Goal: Obtain resource: Download file/media

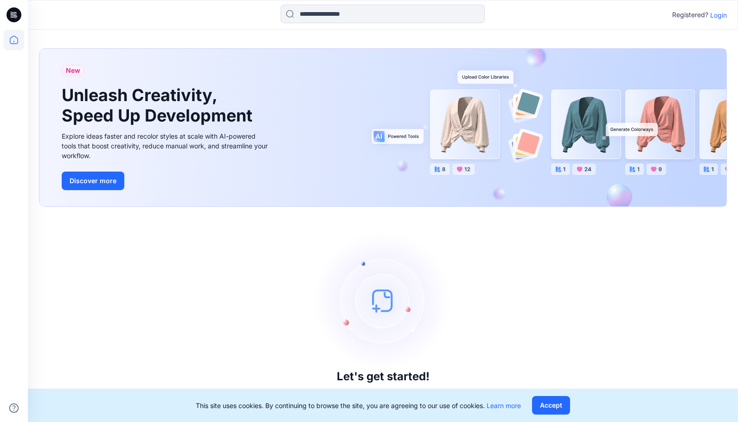
click at [713, 18] on p "Login" at bounding box center [718, 15] width 17 height 10
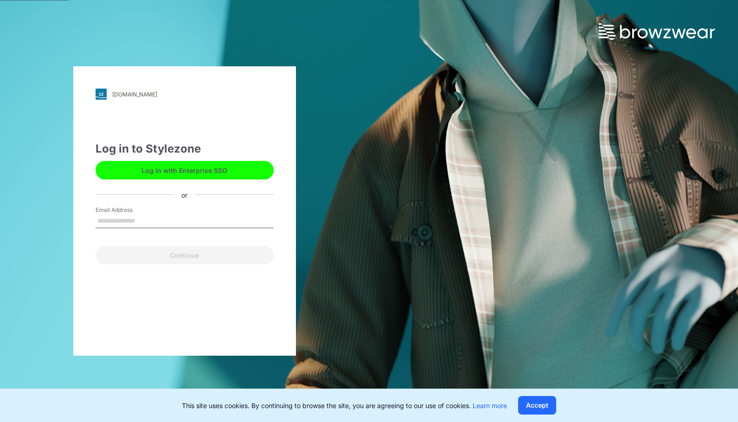
click at [123, 215] on input "Email Address" at bounding box center [185, 221] width 178 height 14
type input "**********"
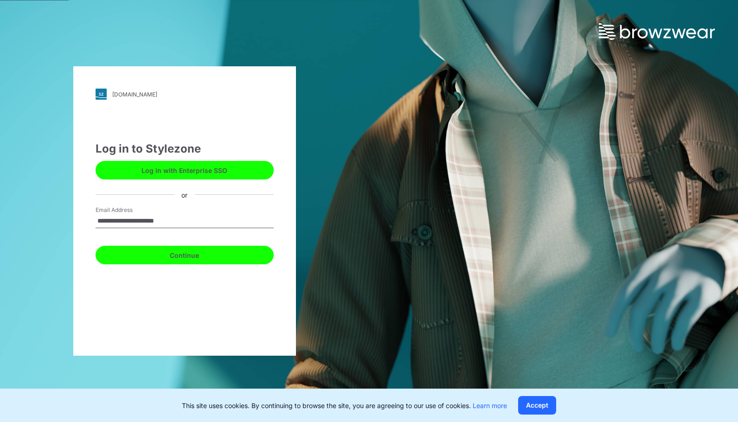
click at [158, 255] on button "Continue" at bounding box center [185, 255] width 178 height 19
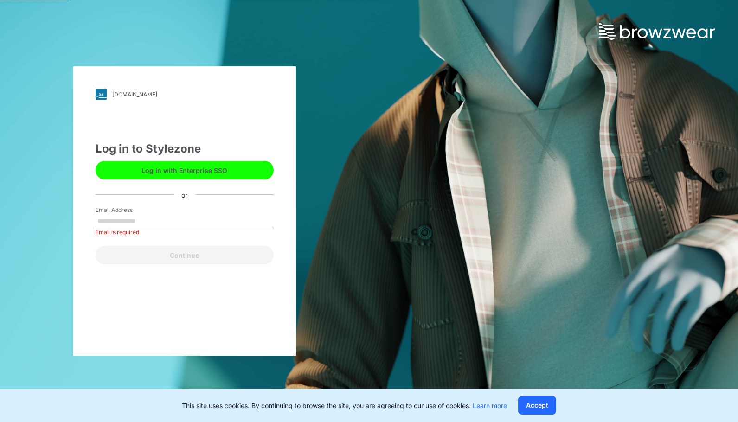
click at [157, 92] on div "deltagalil.stylezone.com" at bounding box center [134, 94] width 45 height 7
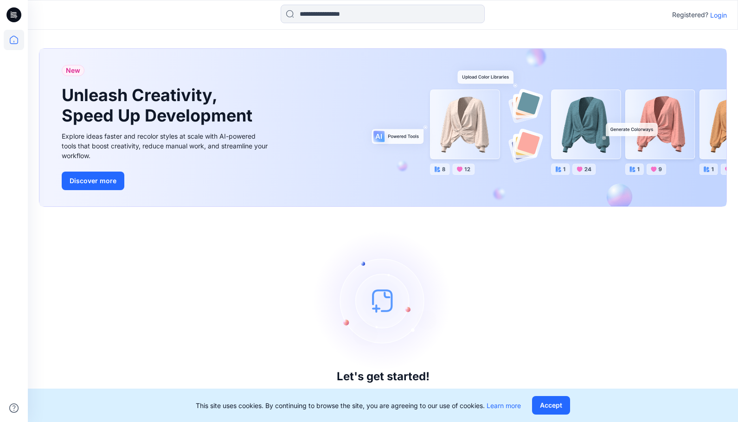
click at [716, 17] on p "Login" at bounding box center [718, 15] width 17 height 10
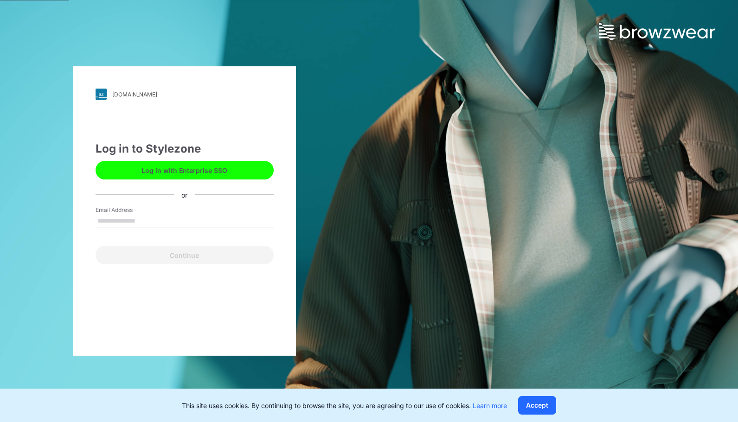
click at [109, 224] on input "Email Address" at bounding box center [185, 221] width 178 height 14
type input "**********"
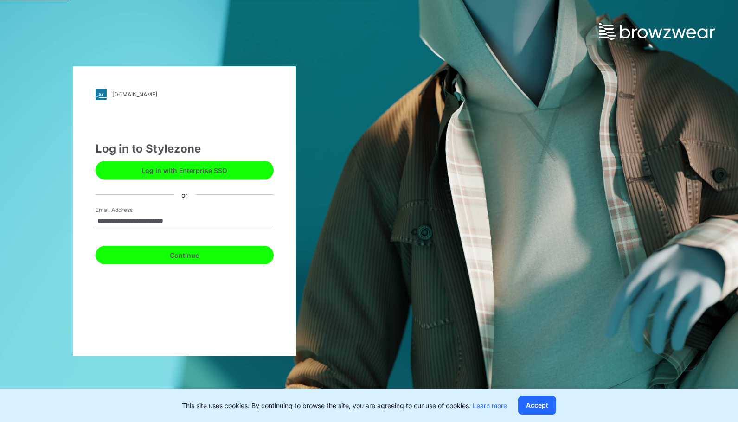
click at [165, 256] on button "Continue" at bounding box center [185, 255] width 178 height 19
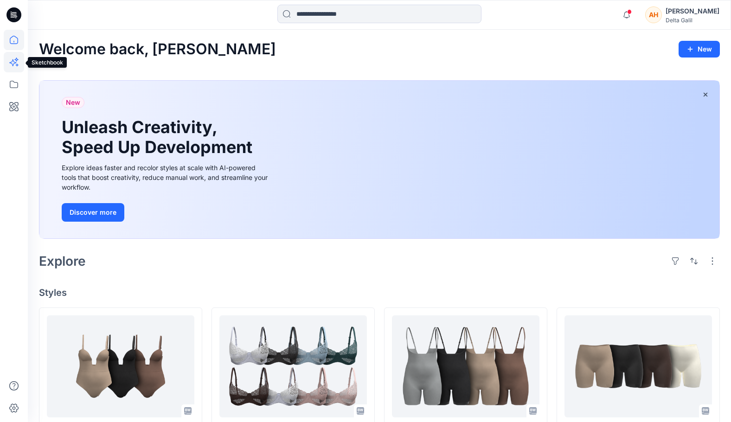
click at [13, 57] on icon at bounding box center [14, 62] width 20 height 20
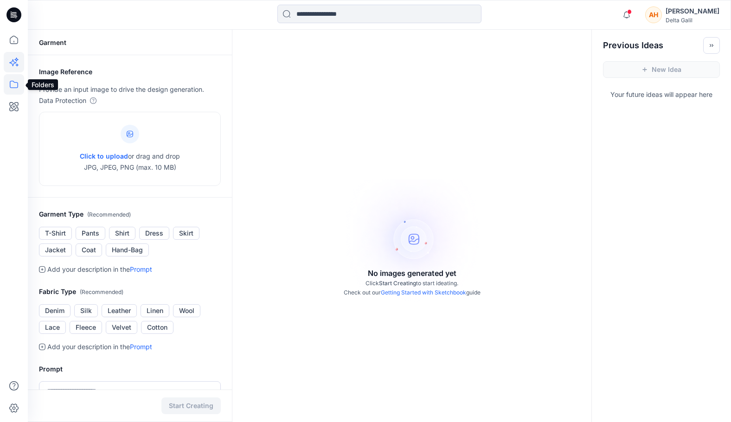
click at [20, 88] on icon at bounding box center [14, 84] width 20 height 20
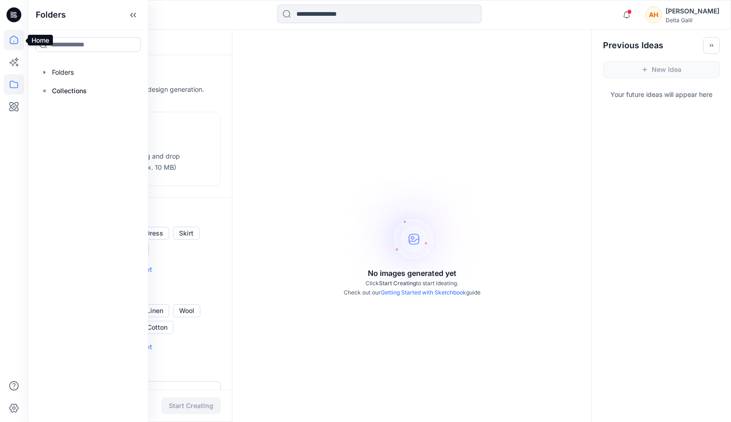
click at [18, 45] on icon at bounding box center [14, 40] width 20 height 20
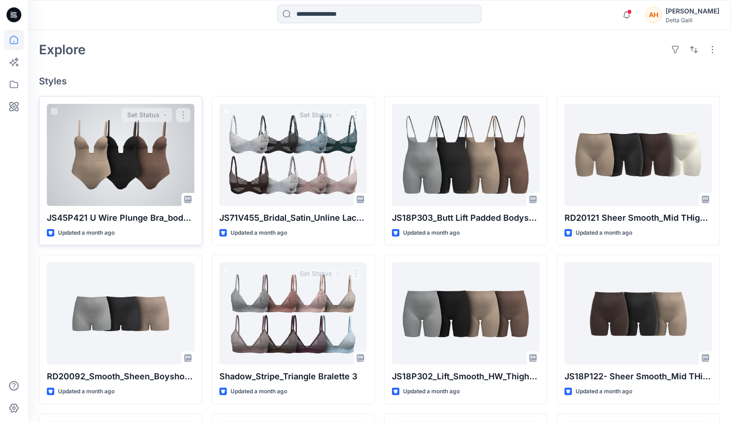
scroll to position [186, 0]
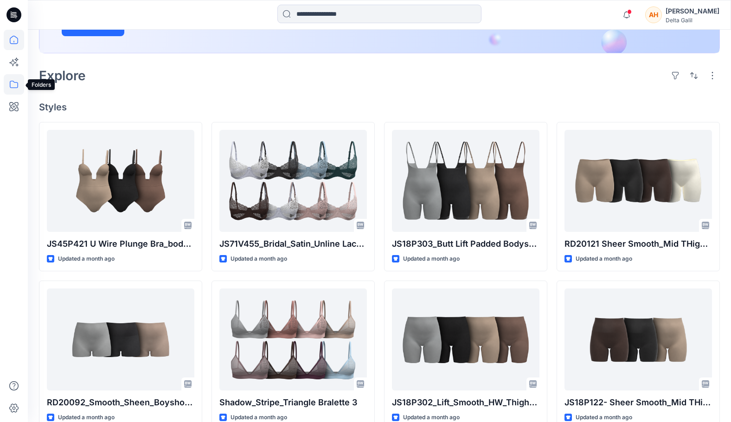
click at [20, 84] on icon at bounding box center [14, 84] width 20 height 20
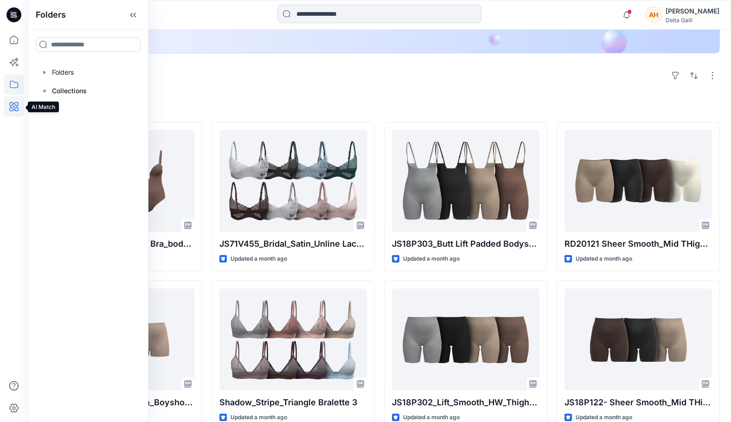
click at [15, 106] on icon at bounding box center [14, 107] width 20 height 20
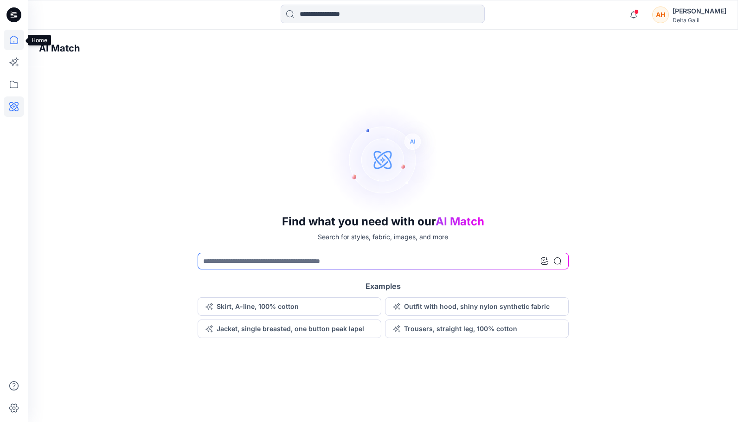
click at [18, 40] on icon at bounding box center [14, 40] width 8 height 8
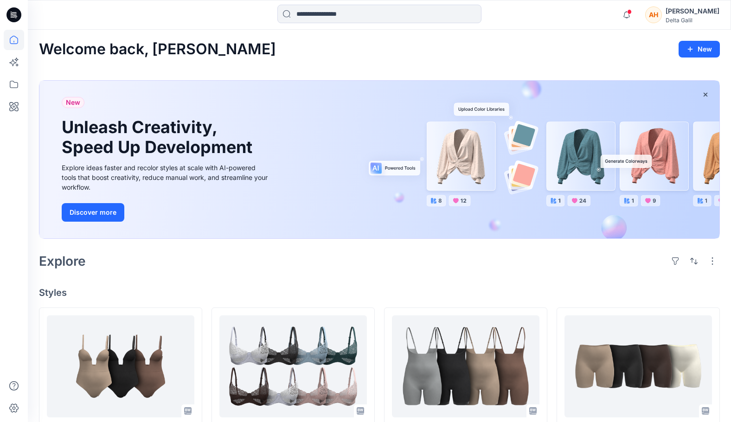
click at [18, 20] on icon at bounding box center [13, 14] width 15 height 15
click at [17, 6] on icon at bounding box center [13, 15] width 15 height 30
click at [19, 18] on icon at bounding box center [13, 14] width 15 height 15
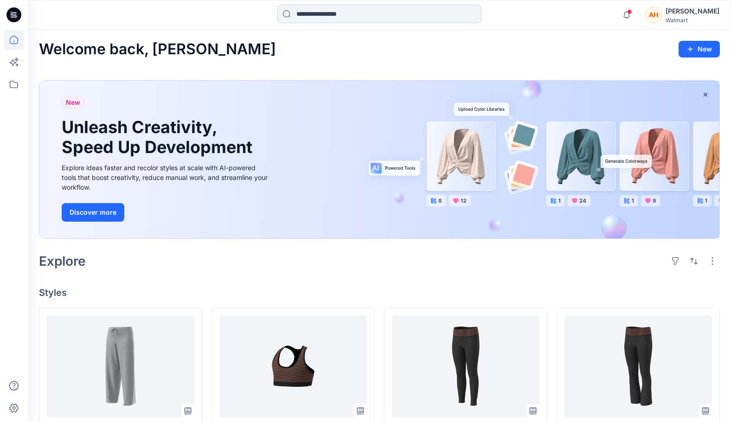
click at [330, 21] on input at bounding box center [379, 14] width 204 height 19
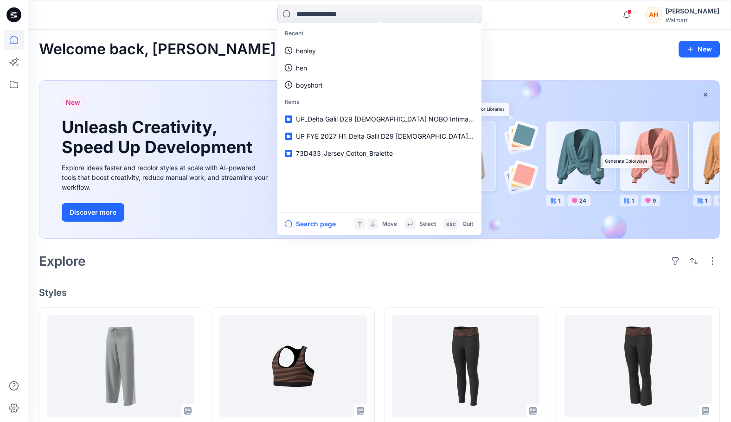
type input "*"
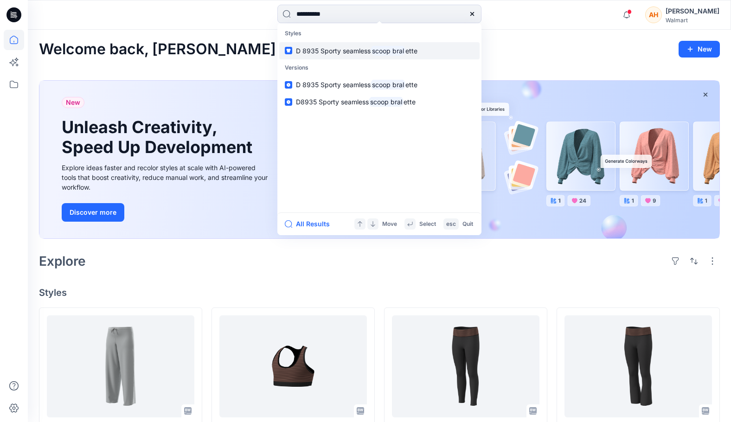
type input "**********"
click at [296, 56] on link "D 8935 Sporty seamless scoop bral ette" at bounding box center [379, 50] width 200 height 17
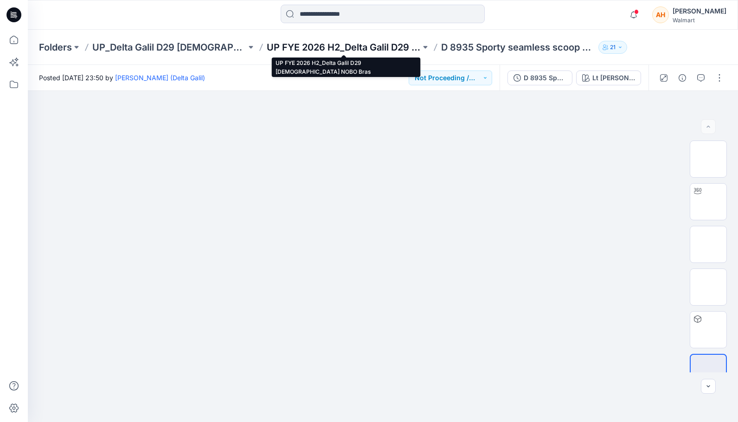
click at [352, 48] on p "UP FYE 2026 H2_Delta Galil D29 Ladies NOBO Bras" at bounding box center [344, 47] width 154 height 13
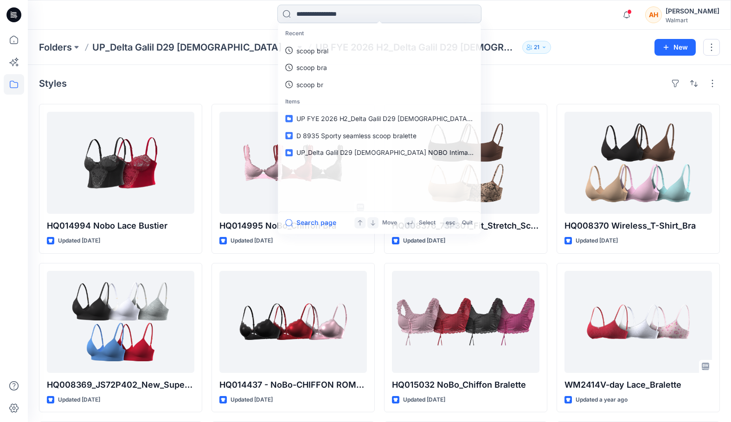
click at [351, 10] on input at bounding box center [379, 14] width 204 height 19
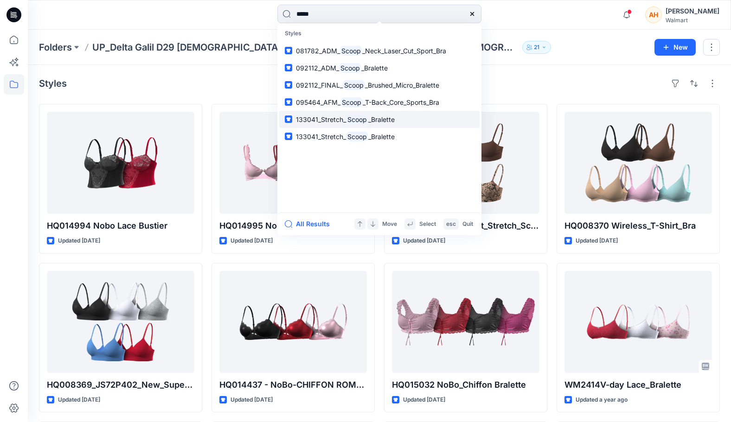
type input "*****"
click at [311, 119] on span "133041_Stretch_" at bounding box center [321, 120] width 50 height 8
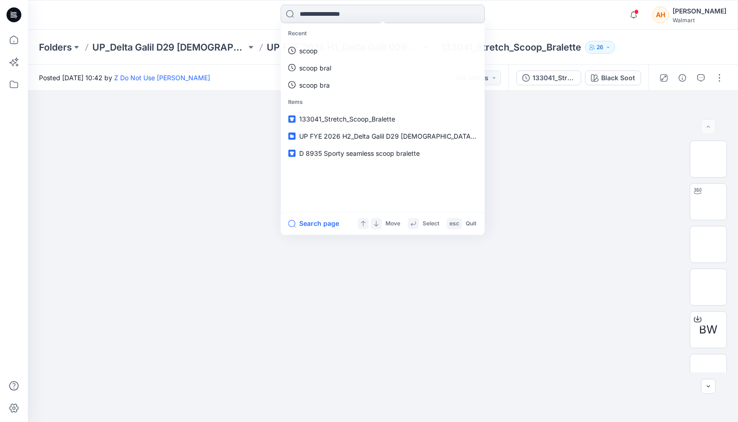
click at [323, 12] on input at bounding box center [383, 14] width 204 height 19
click at [61, 43] on p "Folders" at bounding box center [55, 47] width 33 height 13
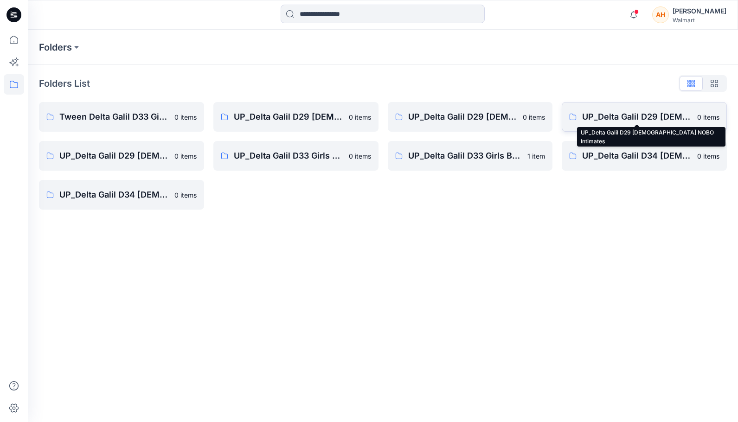
click at [599, 121] on p "UP_Delta Galil D29 Ladies NOBO Intimates" at bounding box center [636, 116] width 109 height 13
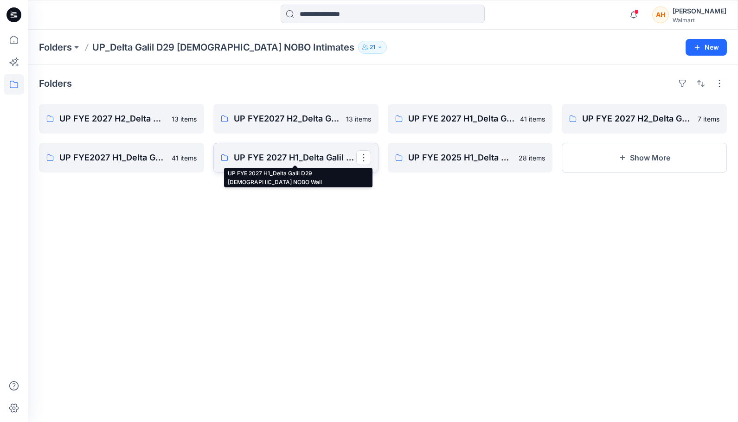
click at [315, 156] on p "UP FYE 2027 H1_Delta Galil D29 Ladies NOBO Wall" at bounding box center [295, 157] width 122 height 13
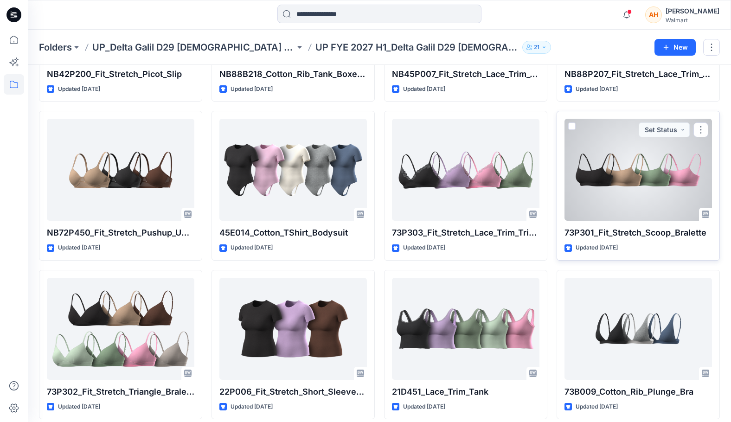
scroll to position [974, 0]
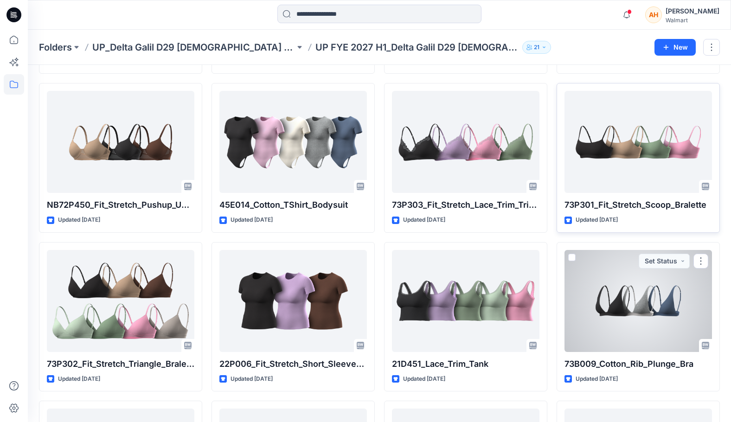
click at [634, 311] on div at bounding box center [639, 301] width 148 height 102
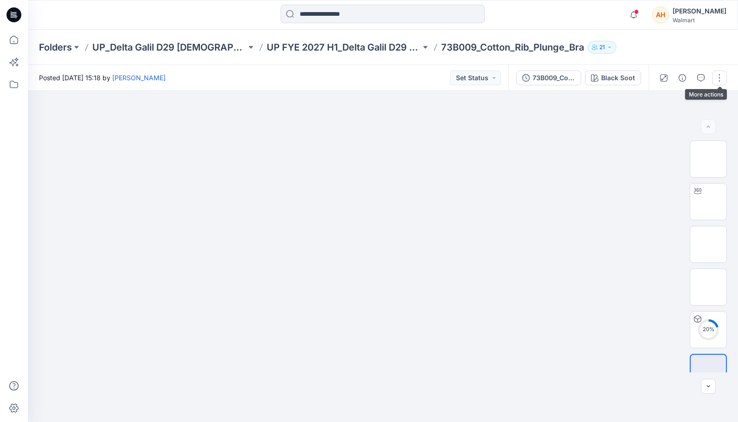
click at [719, 79] on button "button" at bounding box center [719, 78] width 15 height 15
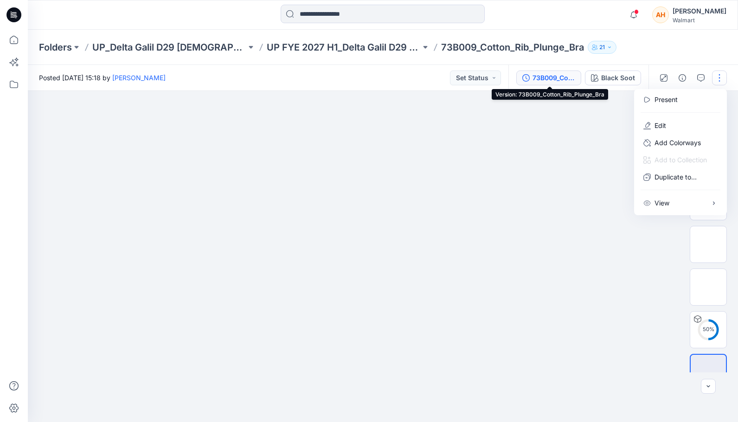
click at [550, 83] on div "73B009_Cotton_Rib_Plunge_Bra" at bounding box center [554, 78] width 43 height 10
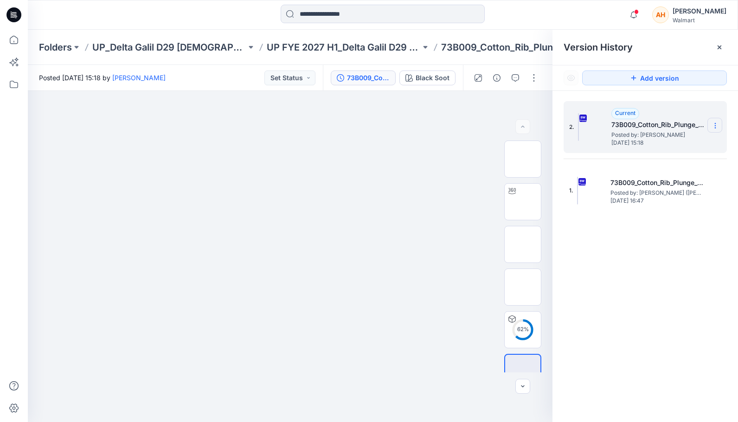
click at [714, 124] on icon at bounding box center [715, 125] width 7 height 7
click at [689, 138] on div "Download Source BW File" at bounding box center [666, 144] width 108 height 19
click at [485, 47] on p "73B009_Cotton_Rib_Plunge_Bra" at bounding box center [512, 47] width 143 height 13
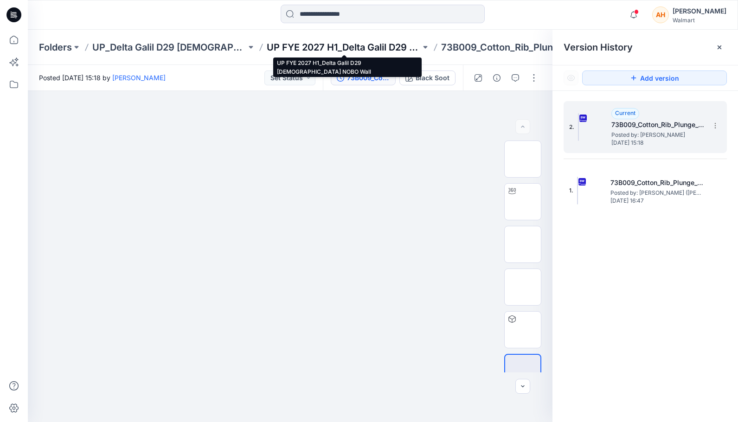
click at [367, 49] on p "UP FYE 2027 H1_Delta Galil D29 Ladies NOBO Wall" at bounding box center [344, 47] width 154 height 13
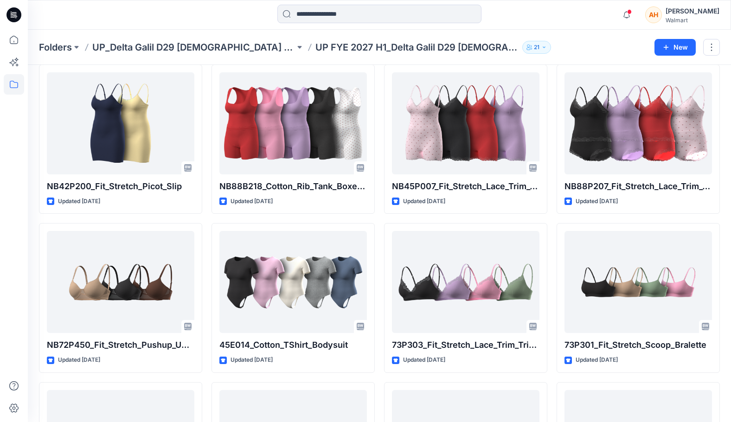
scroll to position [835, 0]
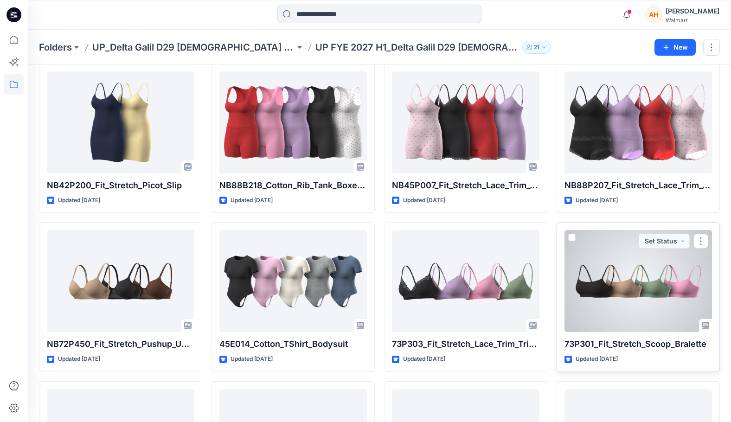
click at [634, 264] on div at bounding box center [639, 281] width 148 height 102
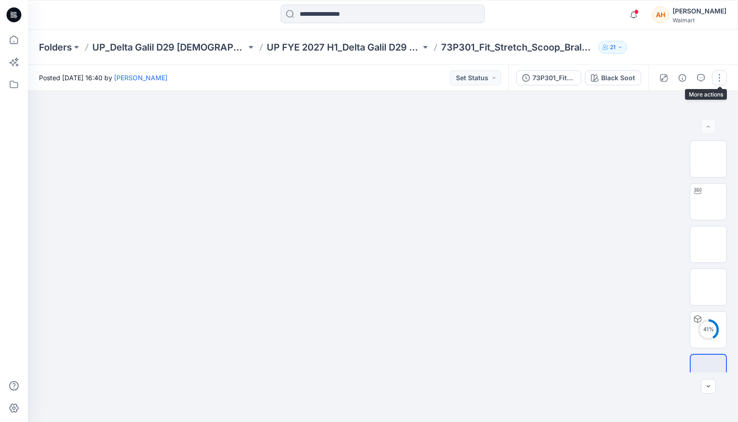
click at [726, 77] on button "button" at bounding box center [719, 78] width 15 height 15
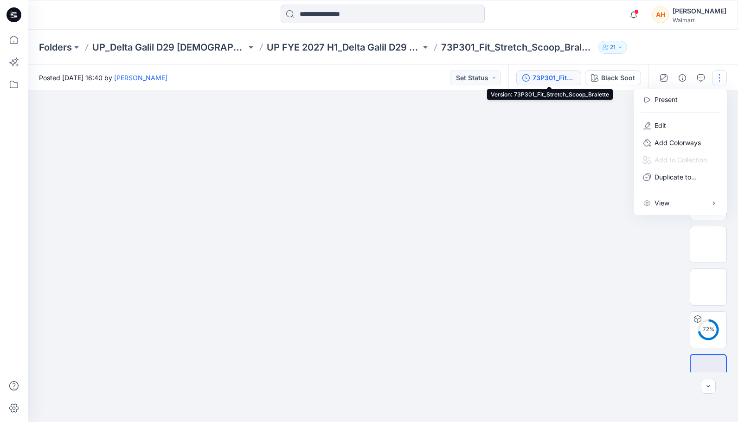
click at [563, 75] on div "73P301_Fit_Stretch_Scoop_Bralette" at bounding box center [554, 78] width 43 height 10
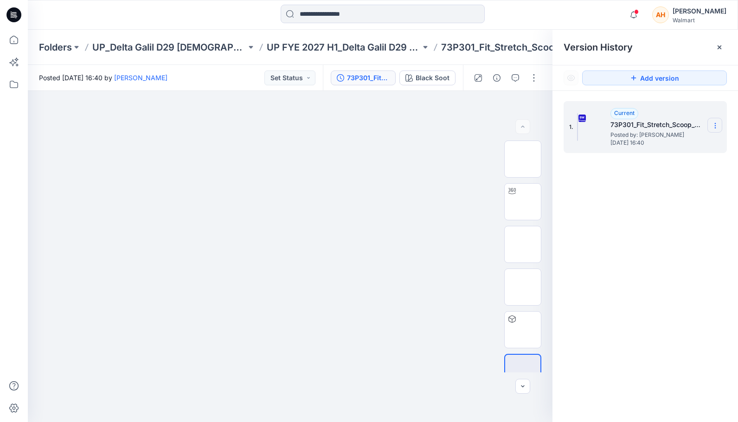
click at [717, 122] on icon at bounding box center [715, 125] width 7 height 7
click at [697, 150] on div "Download Source BW File" at bounding box center [666, 144] width 108 height 19
